Goal: Task Accomplishment & Management: Manage account settings

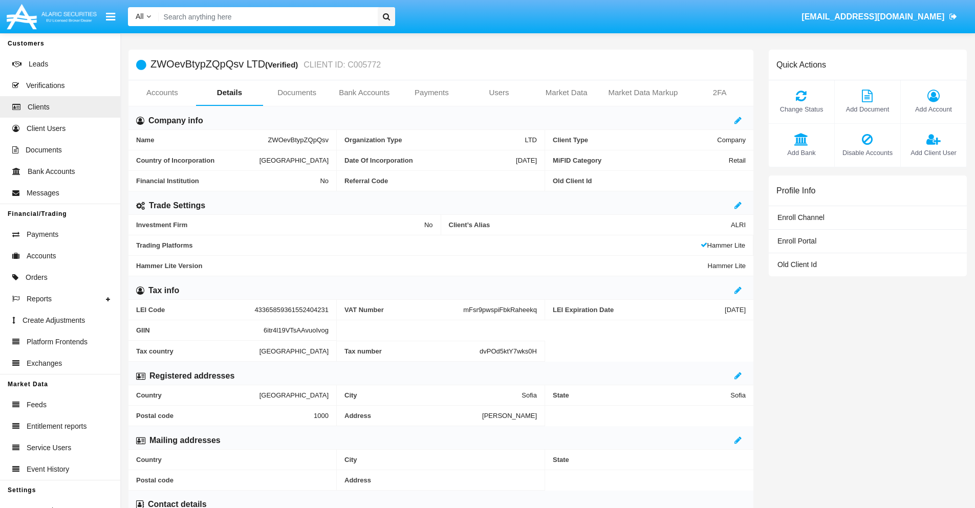
click at [933, 109] on span "Add Account" at bounding box center [933, 109] width 55 height 10
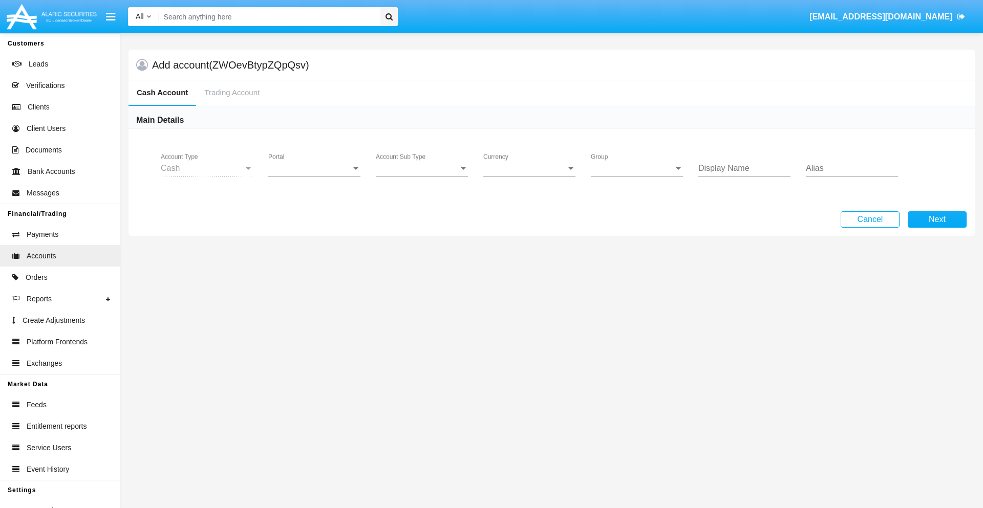
click at [314, 168] on span "Portal" at bounding box center [309, 168] width 83 height 9
click at [315, 250] on span "Alaric Pro" at bounding box center [315, 250] width 95 height 25
click at [422, 168] on span "Account Sub Type" at bounding box center [417, 168] width 83 height 9
click at [422, 176] on span "Trading Cash" at bounding box center [422, 176] width 92 height 25
click at [637, 168] on span "Group" at bounding box center [632, 168] width 83 height 9
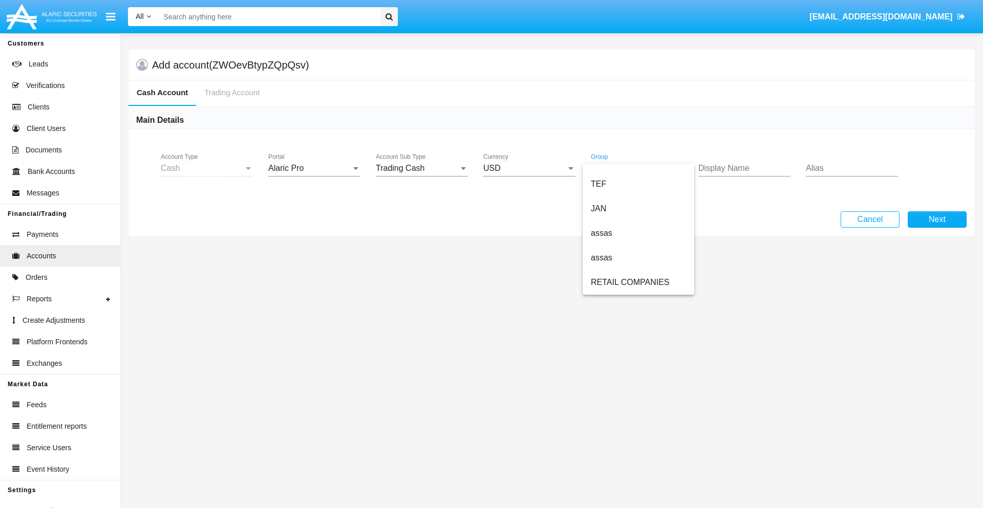
scroll to position [238, 0]
click at [638, 283] on span "ALARIC test" at bounding box center [638, 282] width 95 height 25
type input "tan"
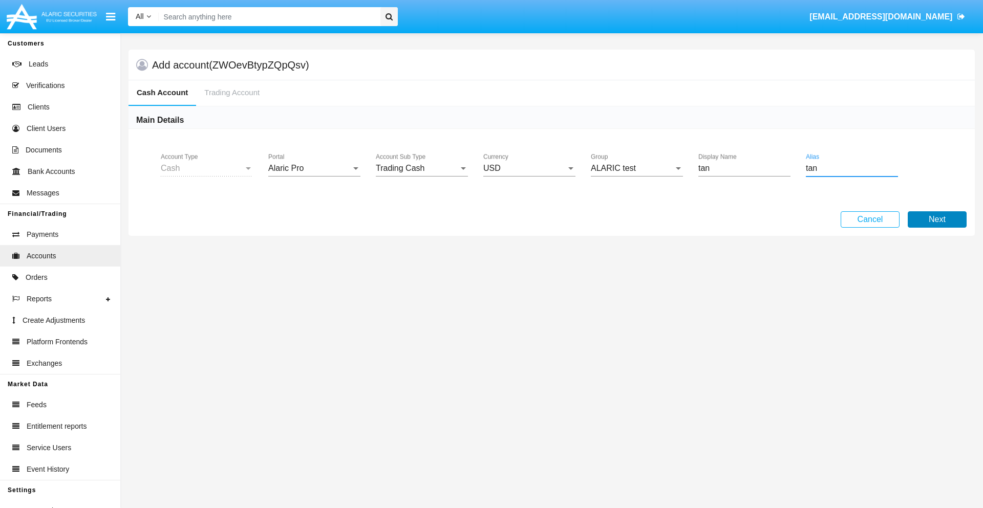
click at [937, 220] on button "Next" at bounding box center [937, 219] width 59 height 16
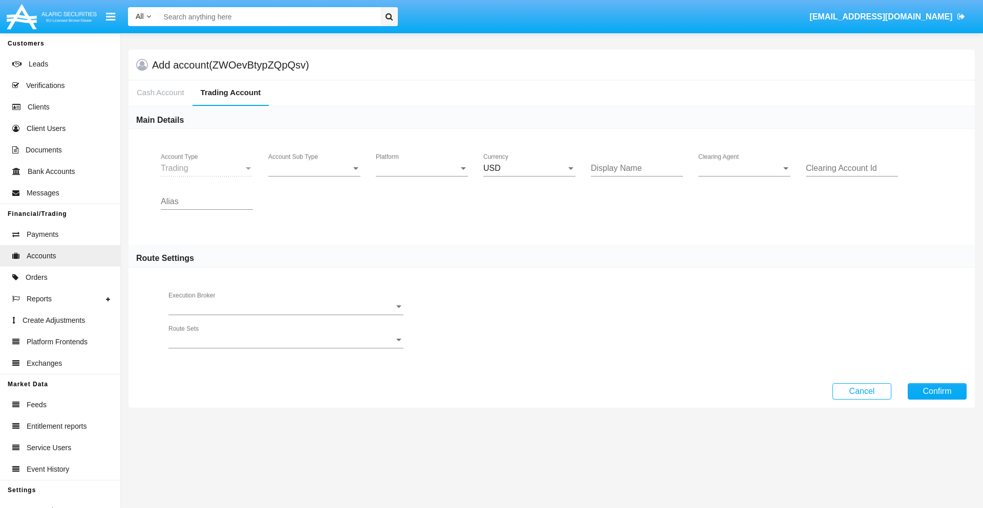
click at [314, 168] on span "Account Sub Type" at bounding box center [309, 168] width 83 height 9
click at [314, 176] on span "Trading" at bounding box center [314, 176] width 92 height 25
click at [422, 168] on span "Platform" at bounding box center [417, 168] width 83 height 9
click at [422, 176] on span "Hammer Lite" at bounding box center [422, 176] width 92 height 25
click at [744, 168] on span "Clearing Agent" at bounding box center [739, 168] width 83 height 9
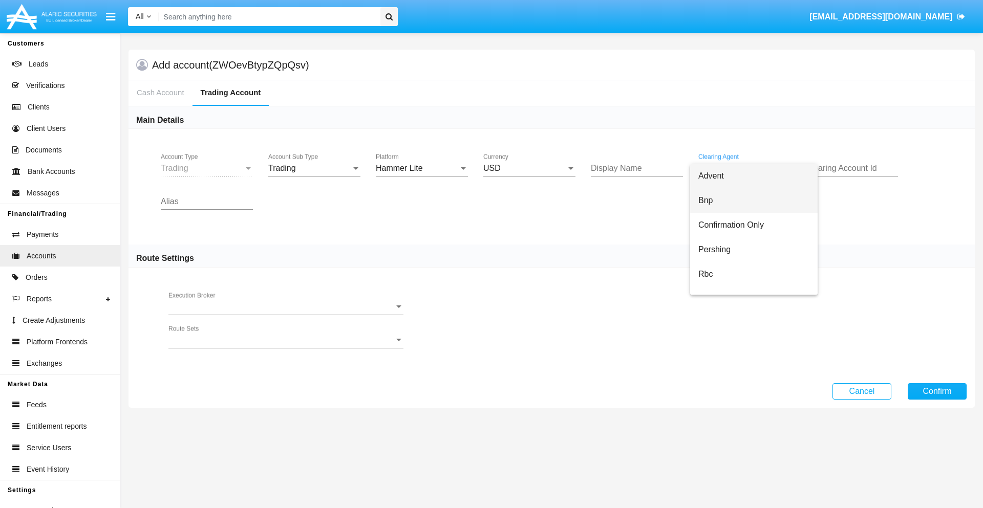
click at [754, 201] on span "Bnp" at bounding box center [753, 200] width 111 height 25
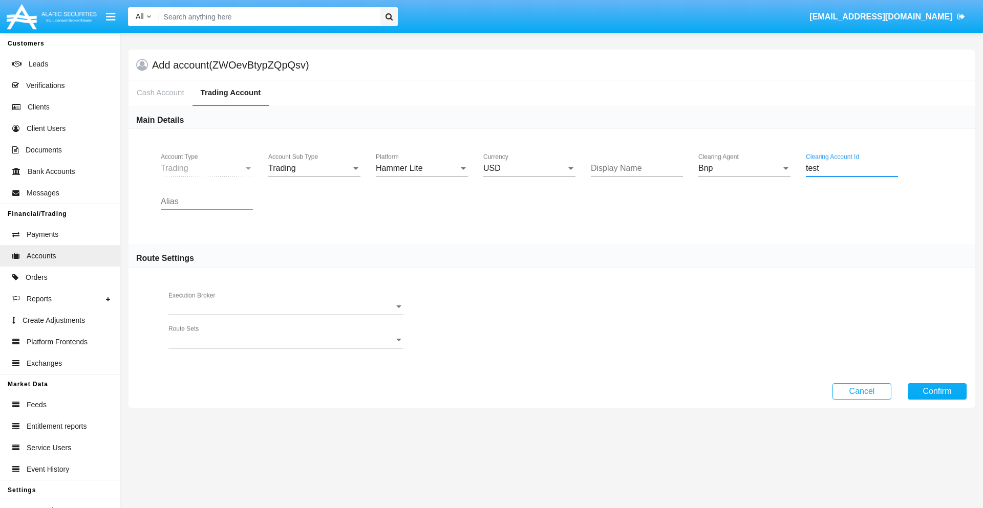
type input "test"
type input "violet"
type input "tan"
click at [937, 391] on button "Confirm" at bounding box center [937, 391] width 59 height 16
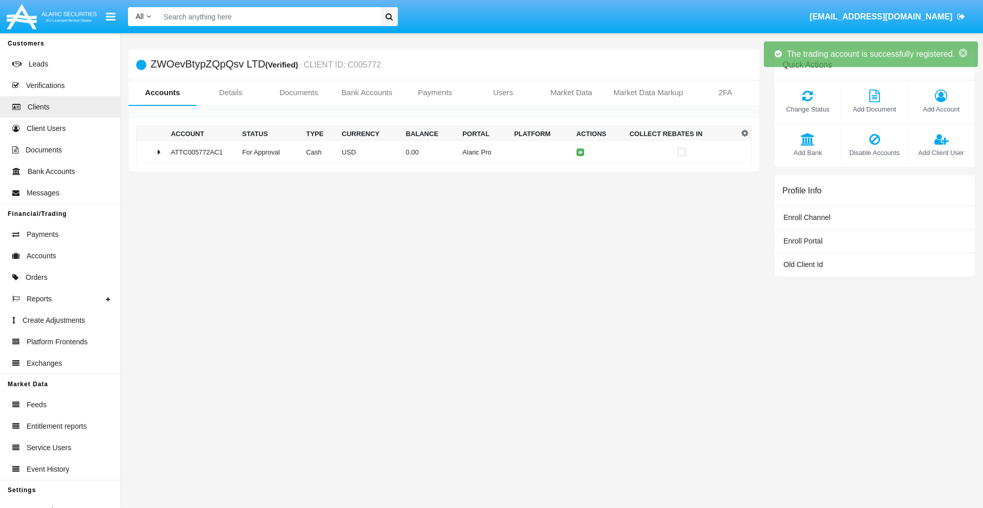
click at [440, 152] on td "0.00" at bounding box center [430, 152] width 57 height 22
click at [581, 152] on icon at bounding box center [583, 152] width 5 height 5
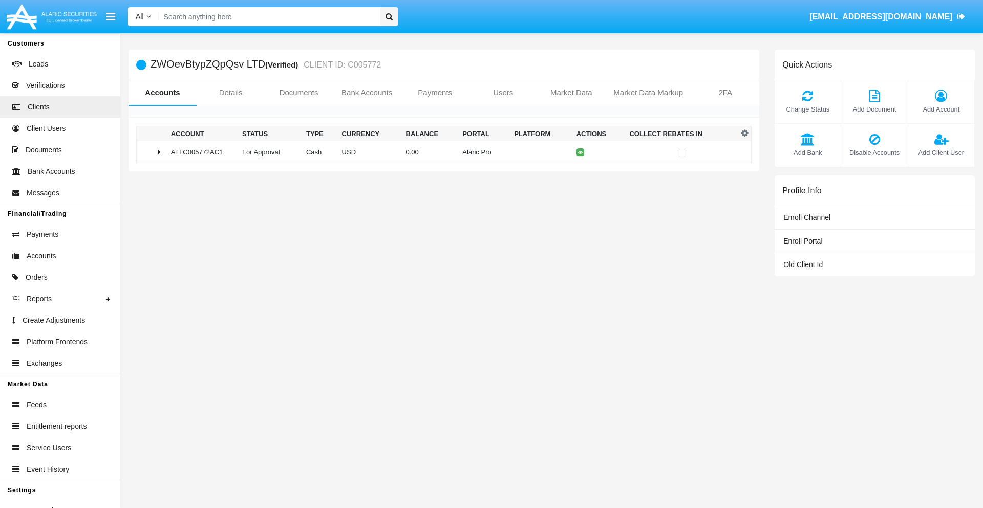
click at [440, 152] on td "0.00" at bounding box center [430, 152] width 57 height 22
click at [581, 174] on icon at bounding box center [583, 173] width 5 height 5
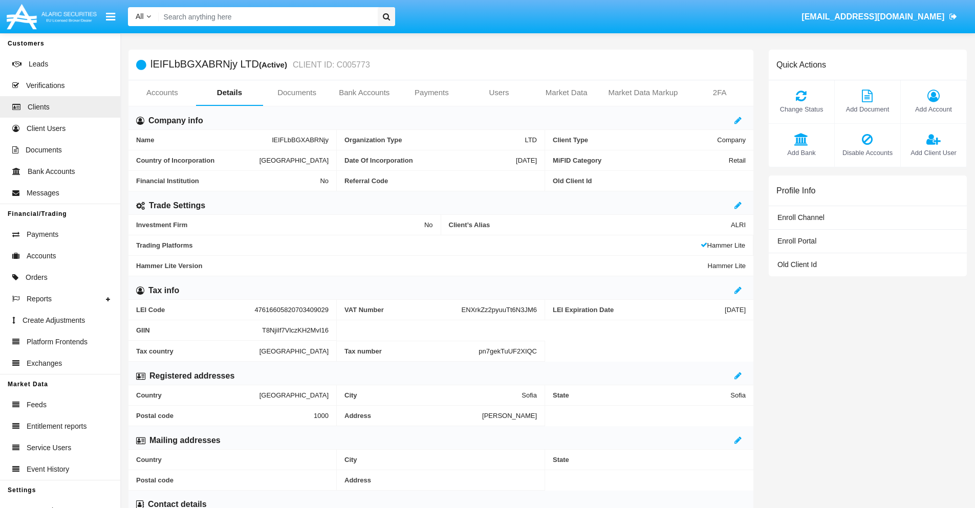
click at [162, 93] on link "Accounts" at bounding box center [162, 92] width 68 height 25
click at [933, 109] on span "Add Account" at bounding box center [933, 109] width 55 height 10
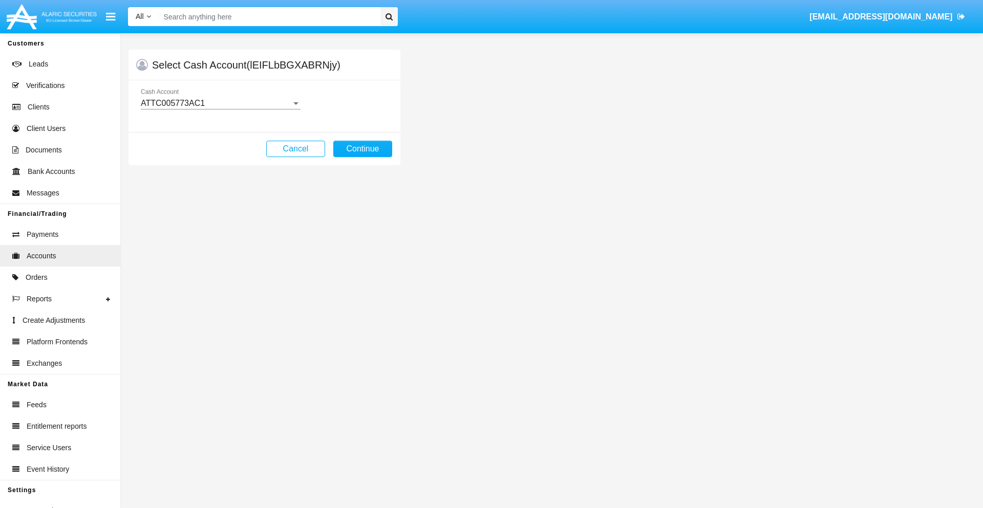
click at [220, 103] on div "ATTC005773AC1" at bounding box center [216, 103] width 151 height 9
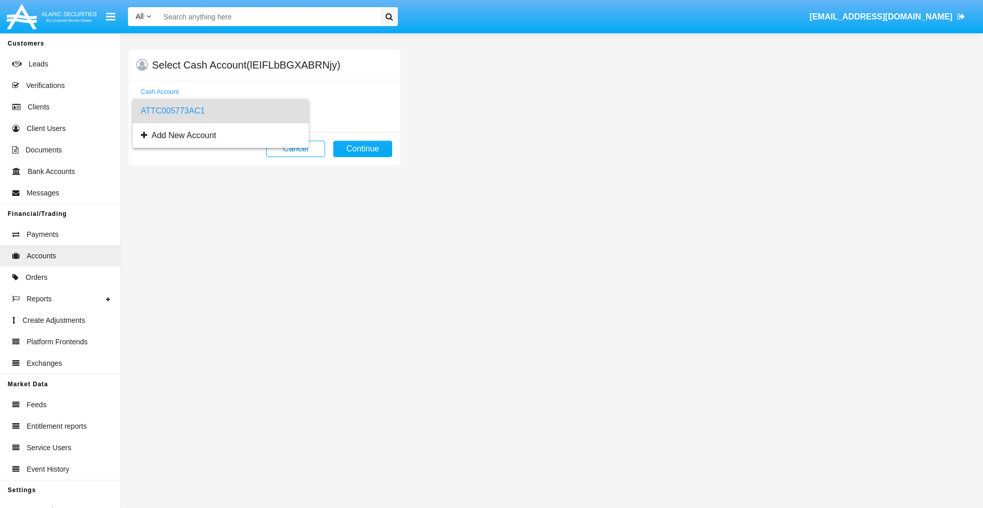
click at [220, 111] on span "ATTC005773AC1" at bounding box center [221, 111] width 160 height 25
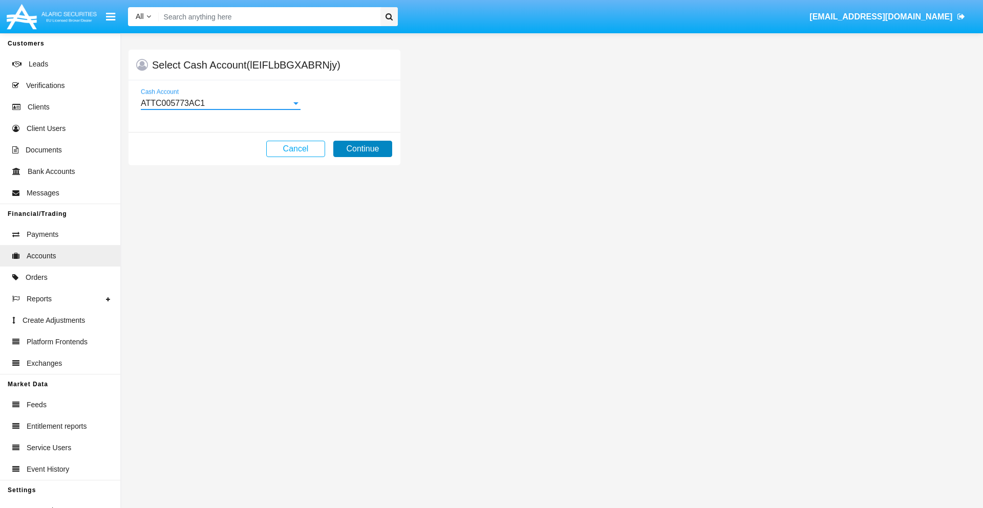
click at [362, 149] on button "Continue" at bounding box center [362, 149] width 59 height 16
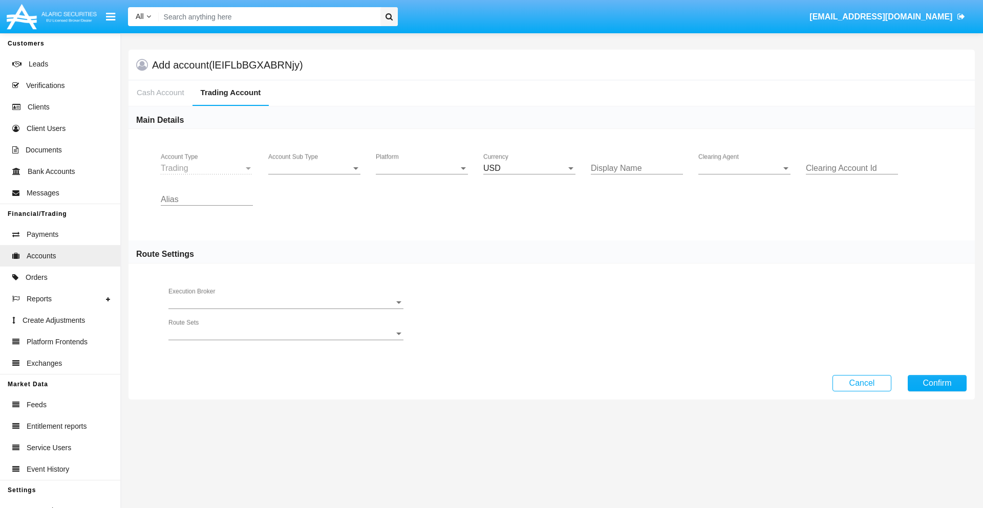
click at [314, 168] on span "Account Sub Type" at bounding box center [309, 168] width 83 height 9
click at [314, 176] on span "Trading" at bounding box center [314, 176] width 92 height 25
click at [422, 168] on span "Platform" at bounding box center [417, 168] width 83 height 9
click at [422, 176] on span "Hammer Lite" at bounding box center [422, 176] width 92 height 25
click at [744, 168] on span "Clearing Agent" at bounding box center [739, 168] width 83 height 9
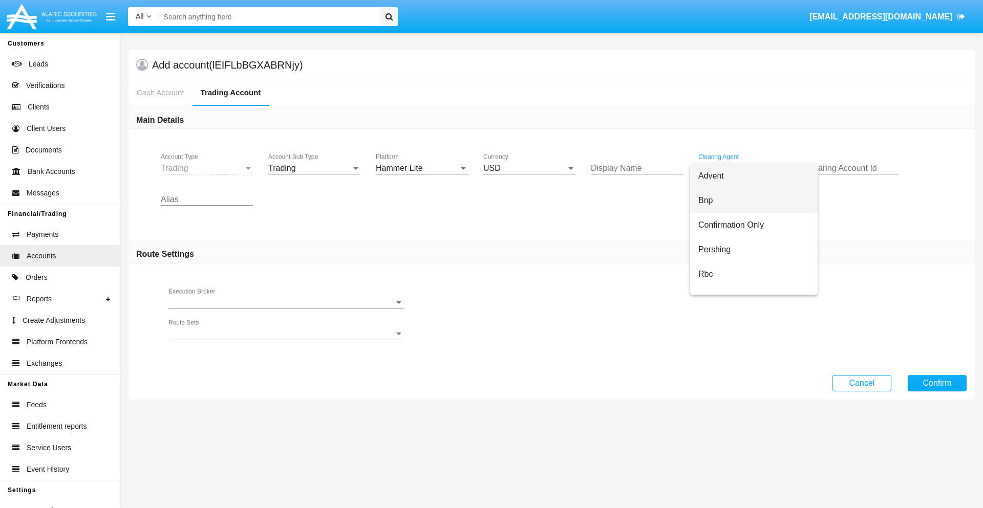
click at [754, 201] on span "Bnp" at bounding box center [753, 200] width 111 height 25
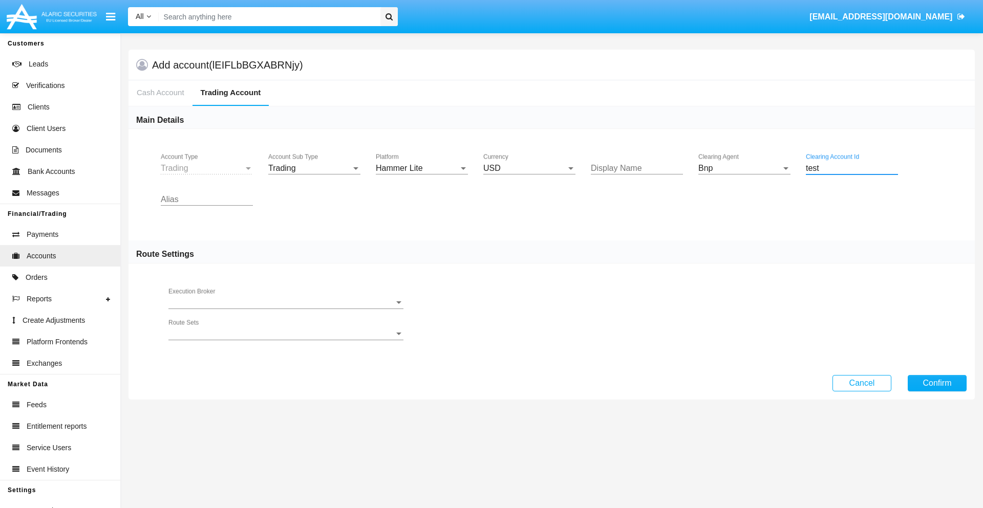
type input "test"
type input "red"
type input "pink"
click at [937, 383] on button "Confirm" at bounding box center [937, 383] width 59 height 16
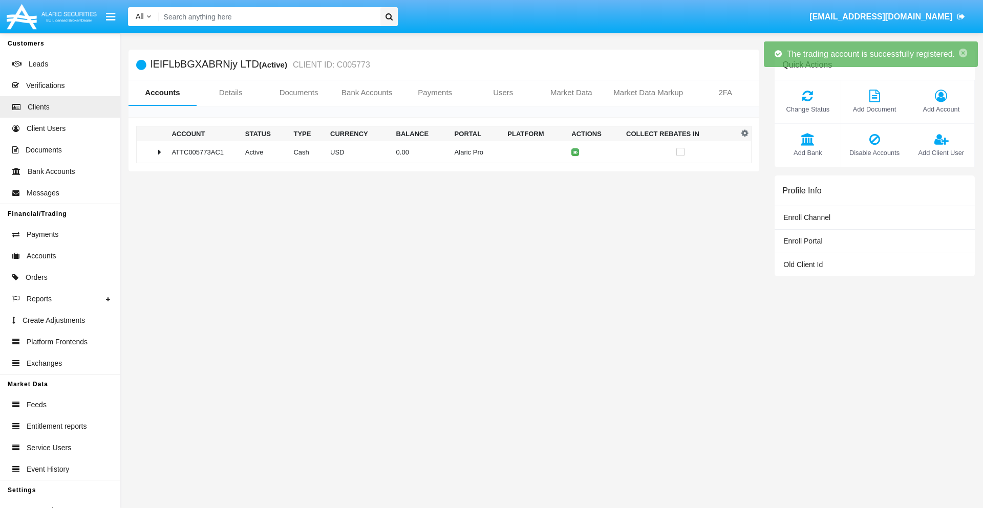
click at [440, 152] on td "0.00" at bounding box center [421, 152] width 58 height 22
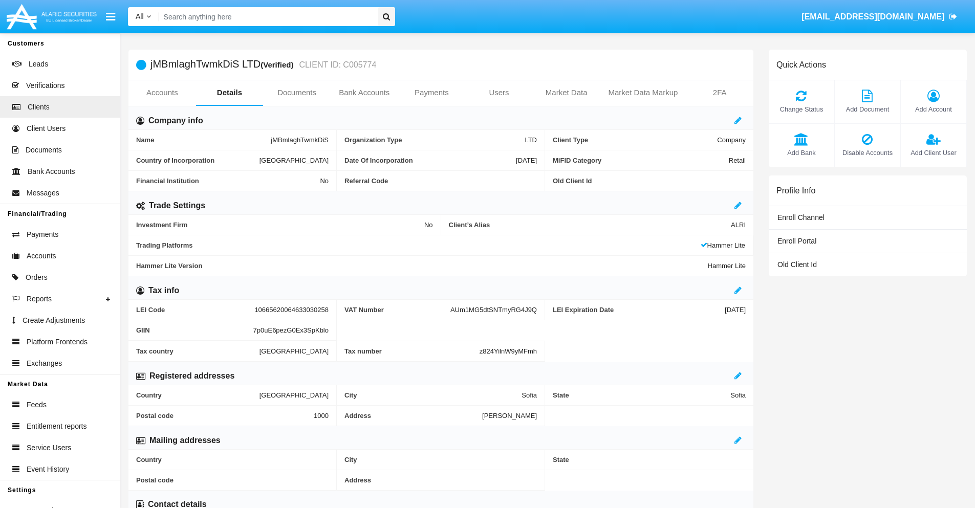
click at [162, 93] on link "Accounts" at bounding box center [162, 92] width 68 height 25
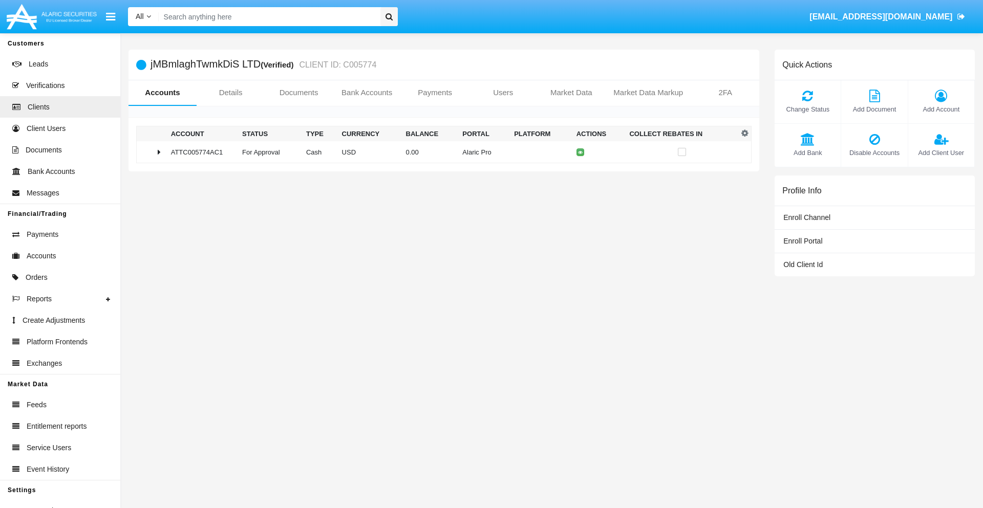
click at [807, 109] on span "Change Status" at bounding box center [808, 109] width 56 height 10
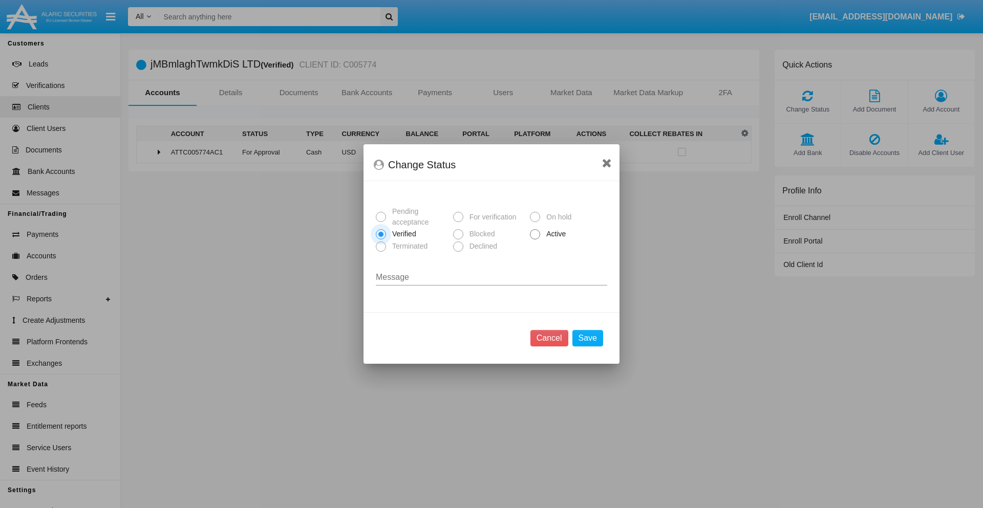
click at [554, 234] on span "Active" at bounding box center [554, 234] width 28 height 11
click at [535, 240] on input "Active" at bounding box center [534, 240] width 1 height 1
radio input "true"
click at [587, 338] on button "Save" at bounding box center [587, 338] width 31 height 16
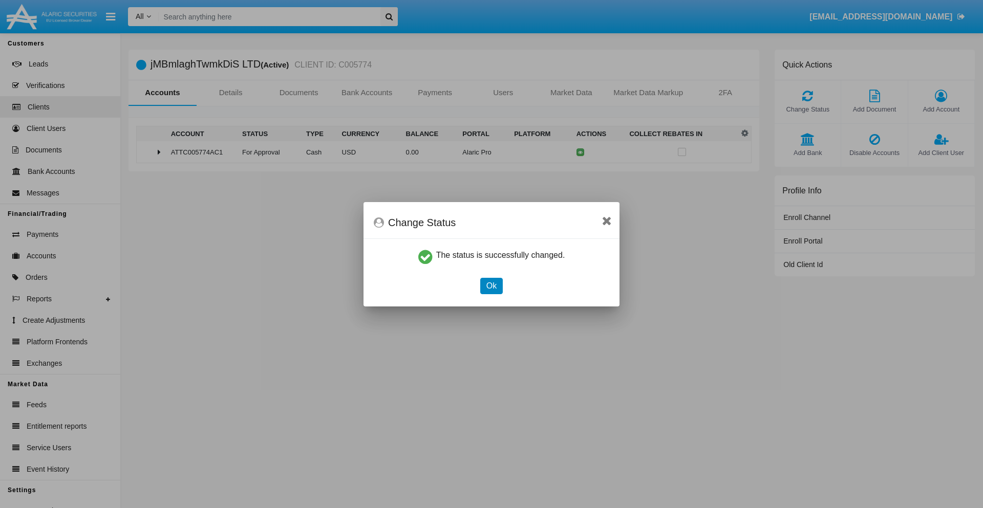
click at [491, 286] on button "Ok" at bounding box center [491, 286] width 23 height 16
